Goal: Task Accomplishment & Management: Manage account settings

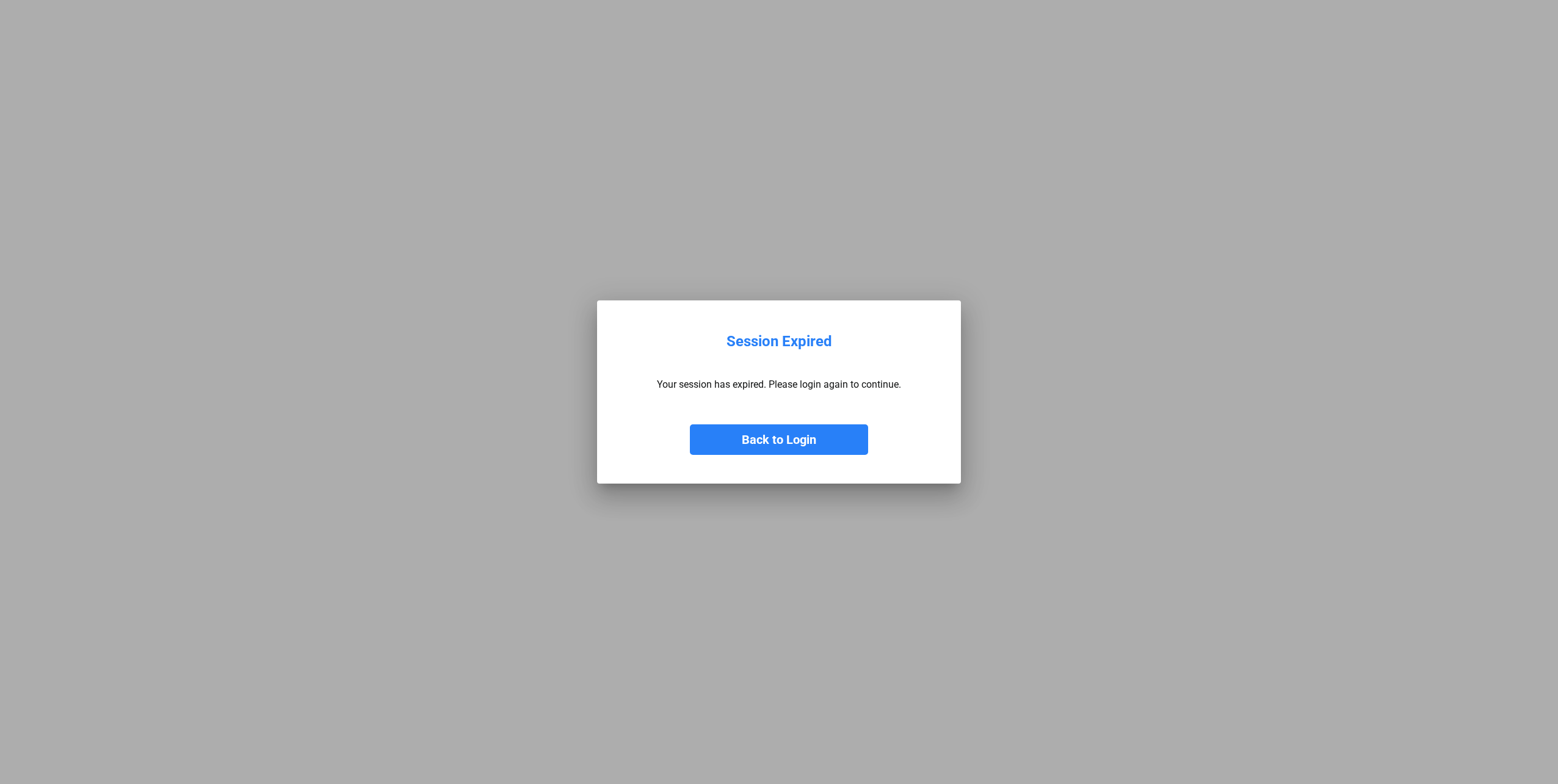
click at [763, 437] on button "Back to Login" at bounding box center [779, 439] width 178 height 31
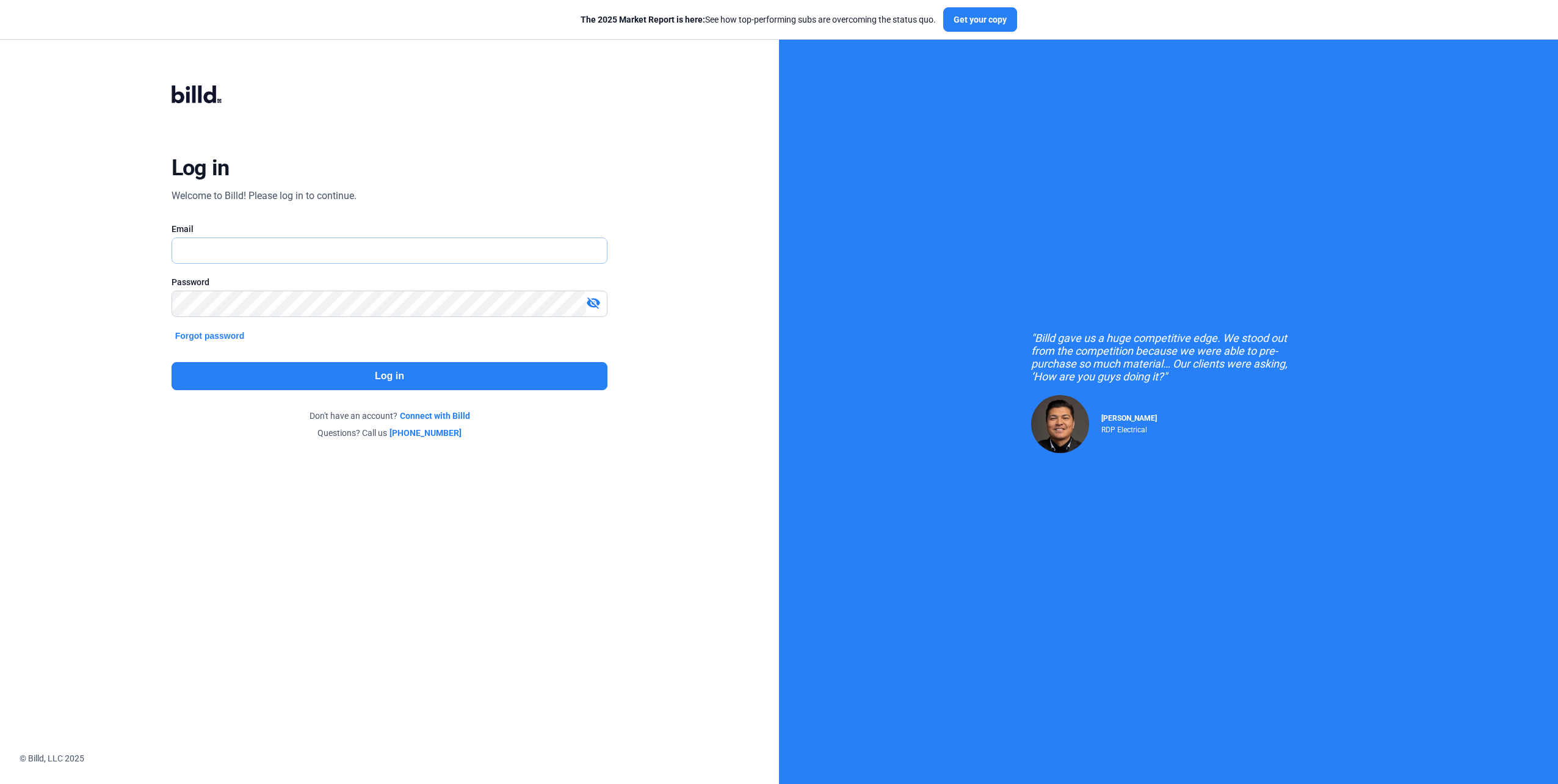
type input "[EMAIL_ADDRESS][DOMAIN_NAME]"
click at [343, 371] on button "Log in" at bounding box center [390, 376] width 436 height 28
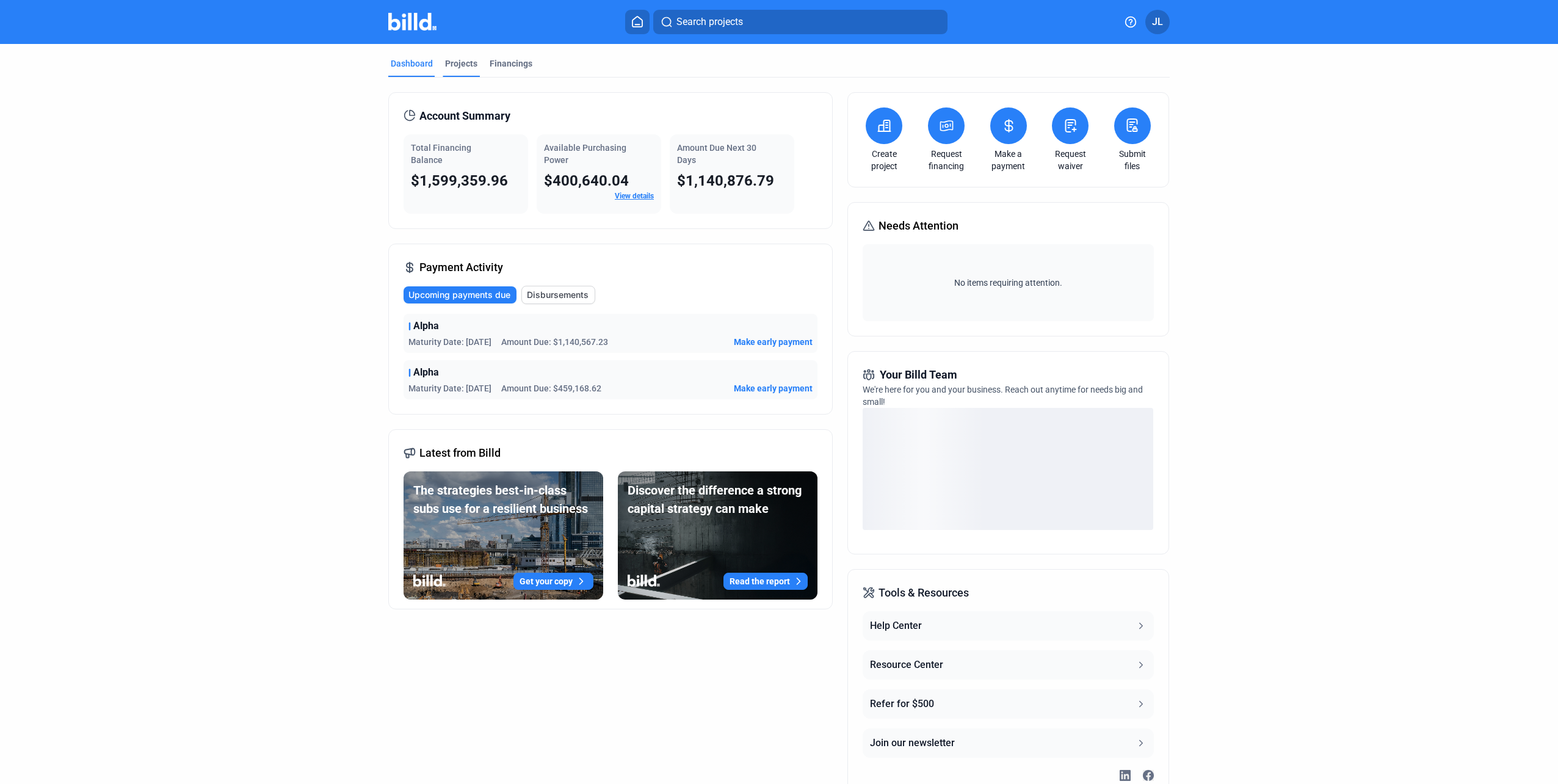
click at [453, 66] on div "Projects" at bounding box center [461, 63] width 32 height 12
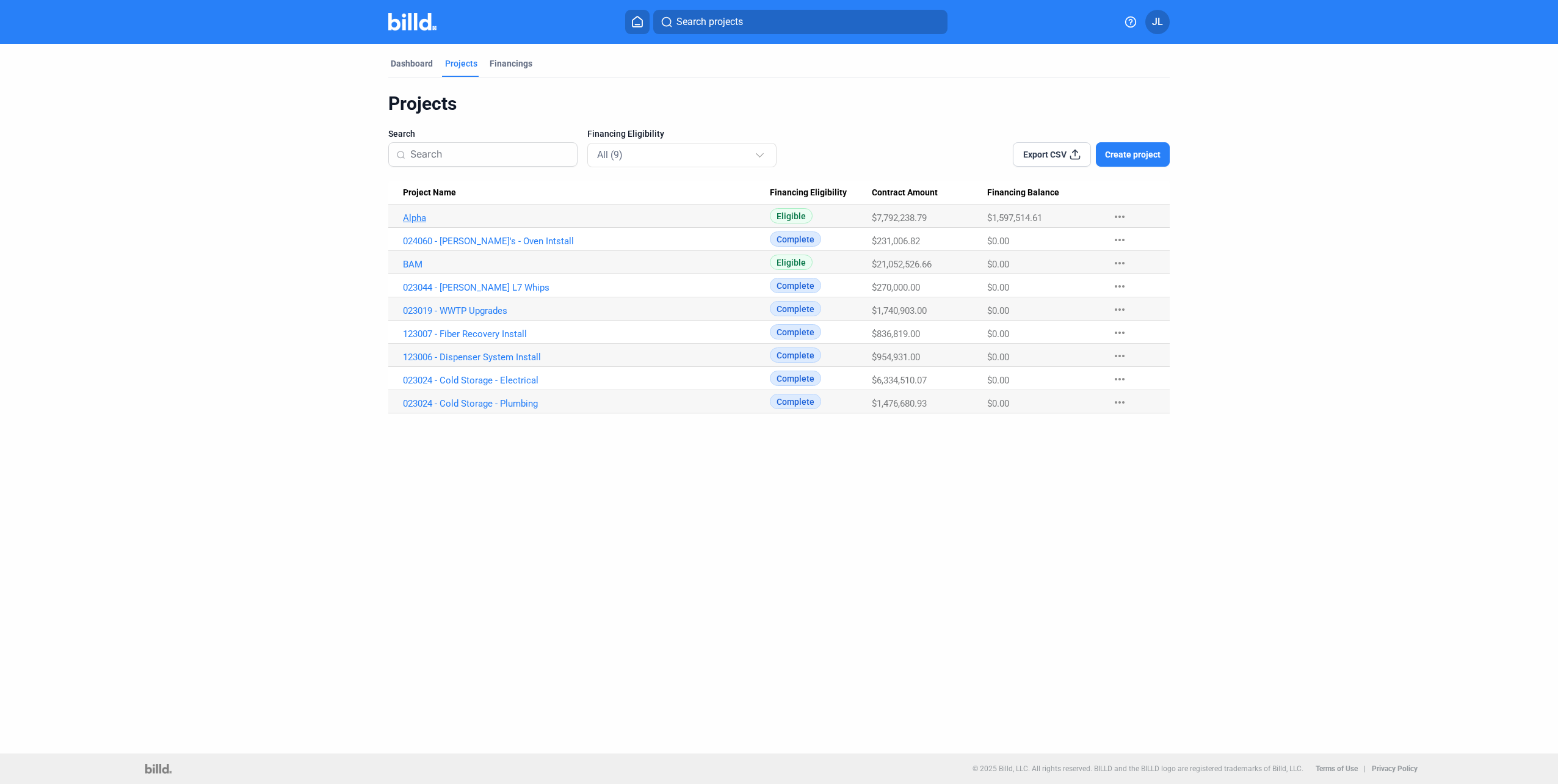
click at [428, 219] on link "Alpha" at bounding box center [586, 217] width 367 height 11
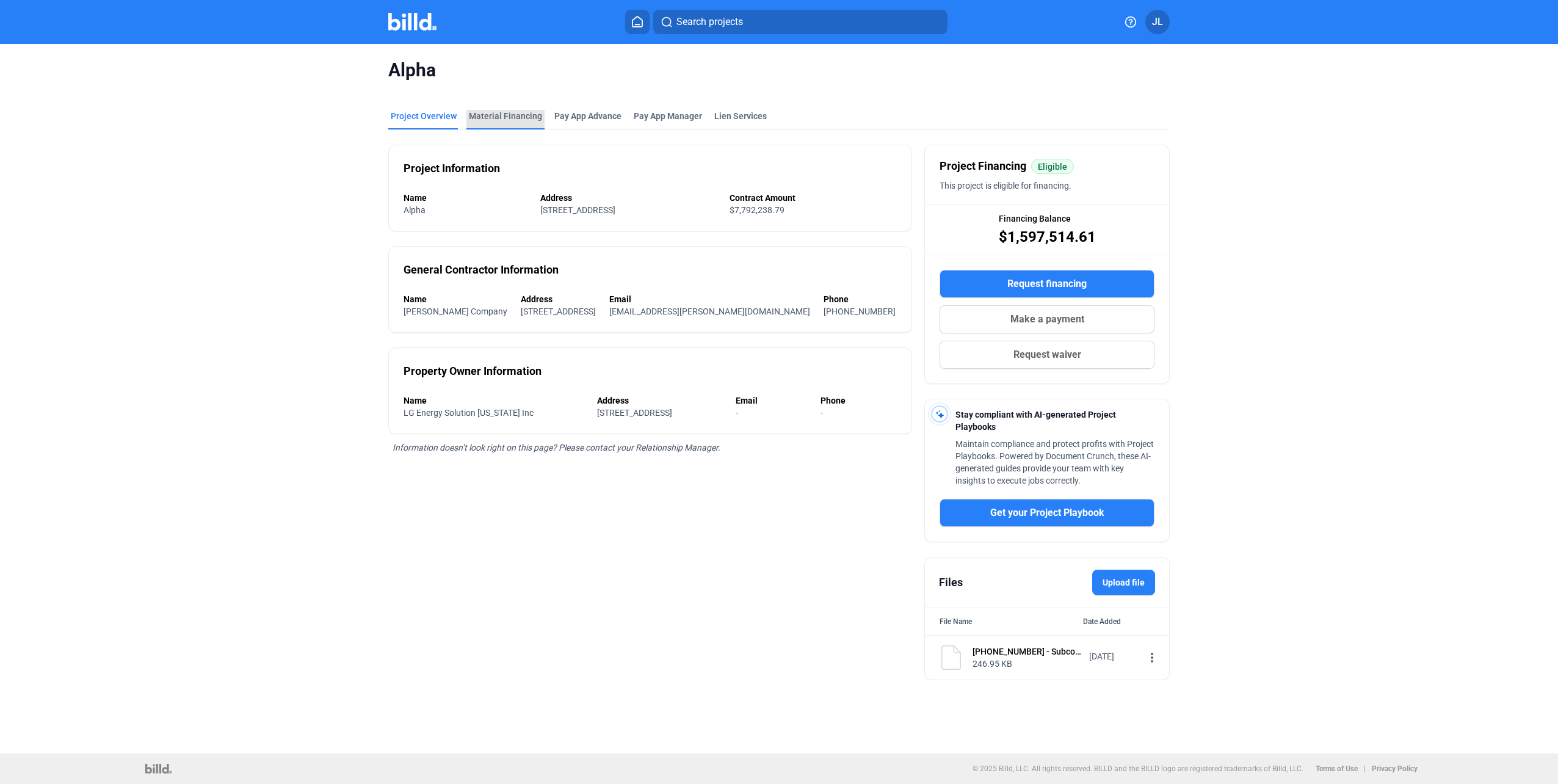
click at [506, 118] on div "Material Financing" at bounding box center [506, 115] width 73 height 12
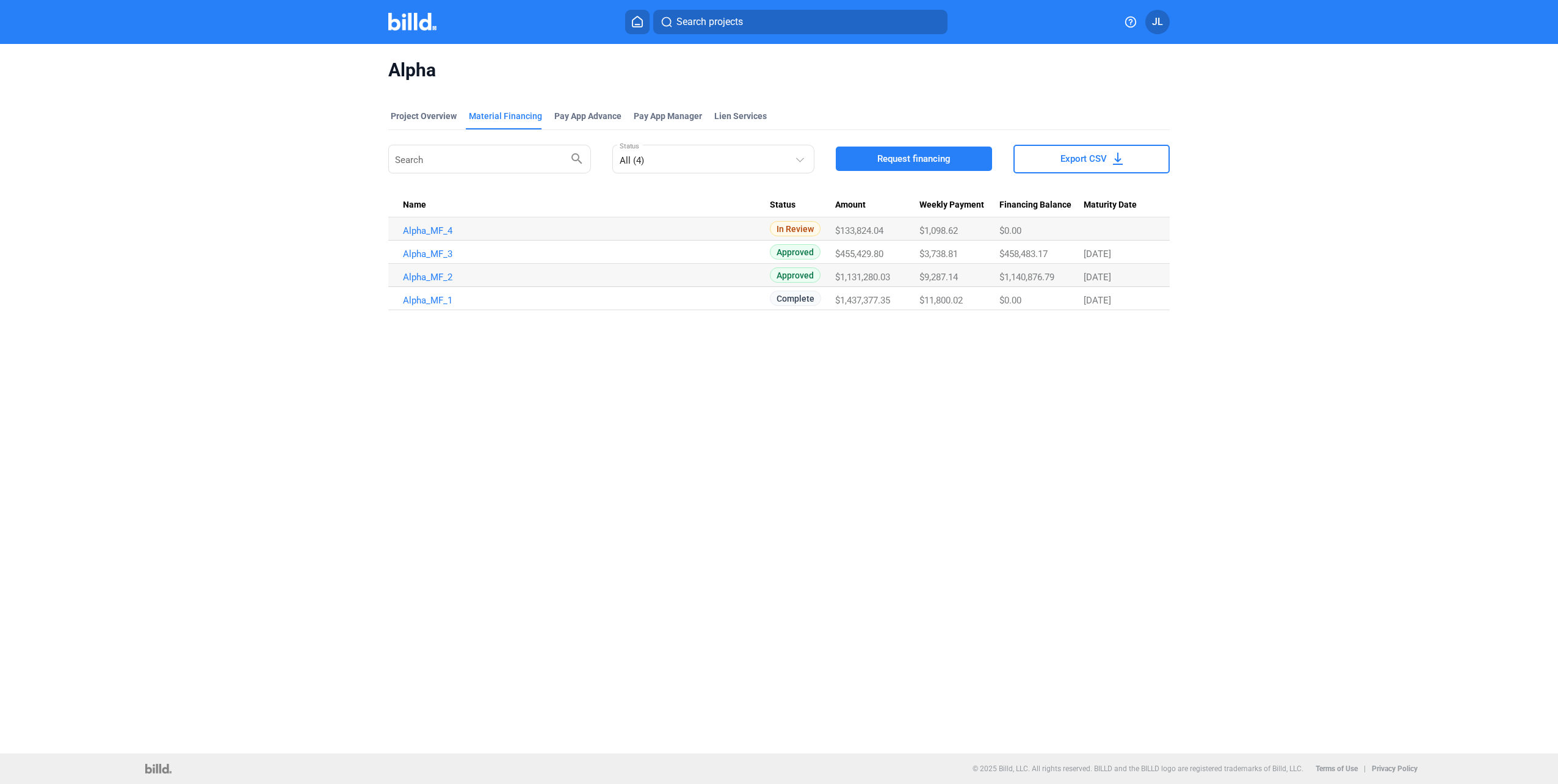
drag, startPoint x: 896, startPoint y: 230, endPoint x: 840, endPoint y: 230, distance: 56.0
click at [840, 230] on div "$133,824.04" at bounding box center [877, 230] width 84 height 11
copy span "133,824.04"
click at [325, 430] on div "Alpha Project Overview Material Financing Pay App Advance Pay App Manager Lien …" at bounding box center [779, 398] width 1558 height 709
